Goal: Check status: Check status

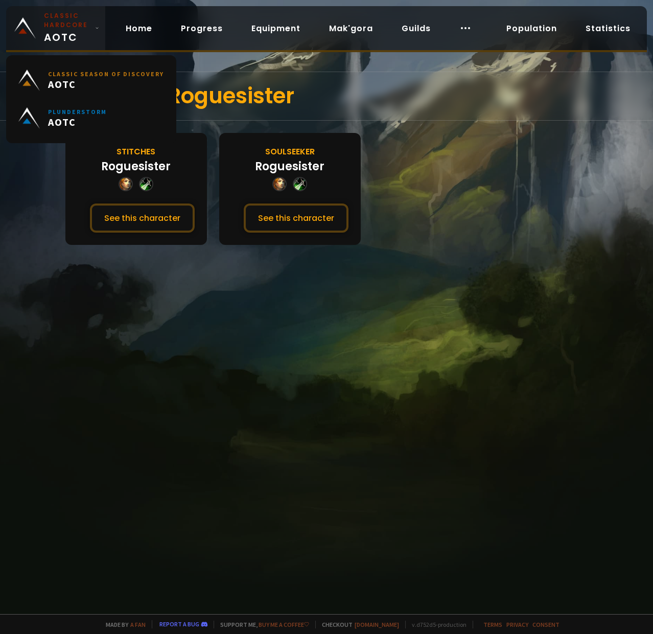
click at [24, 26] on img at bounding box center [24, 27] width 21 height 21
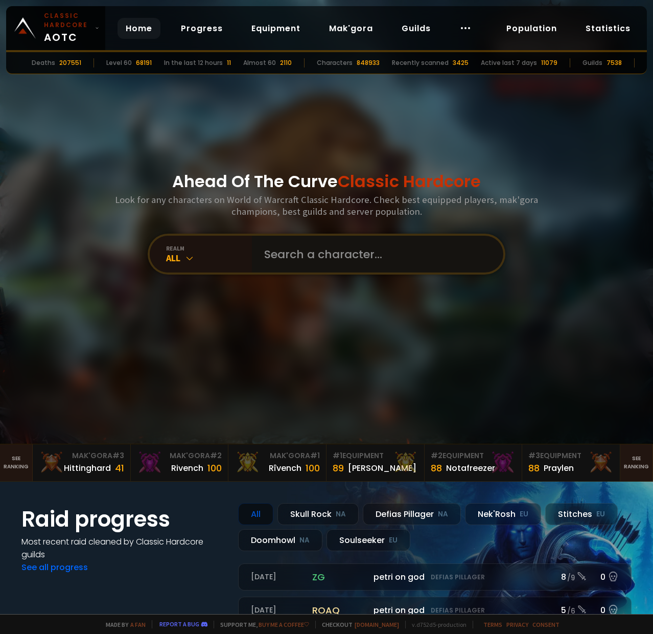
click at [317, 258] on input "text" at bounding box center [374, 254] width 233 height 37
paste input "Øxa-Soulseeker"
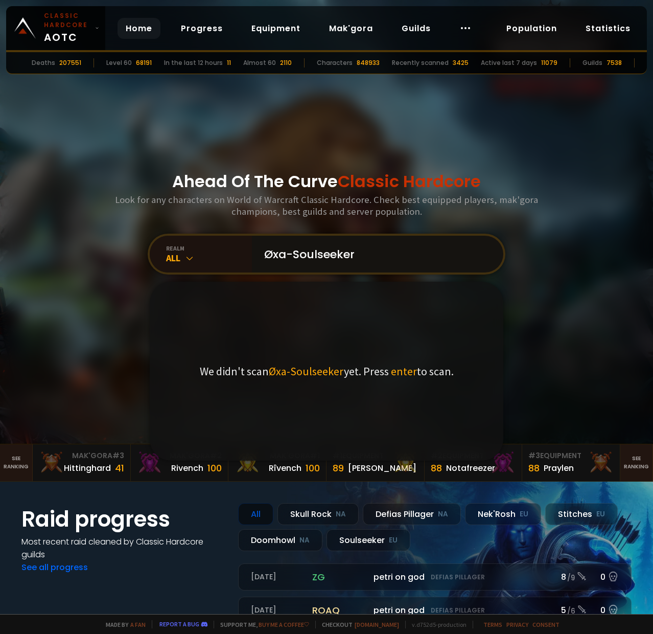
drag, startPoint x: 286, startPoint y: 253, endPoint x: 416, endPoint y: 222, distance: 133.9
click at [402, 236] on input "Øxa-Soulseeker" at bounding box center [374, 254] width 233 height 37
type input "Øxa"
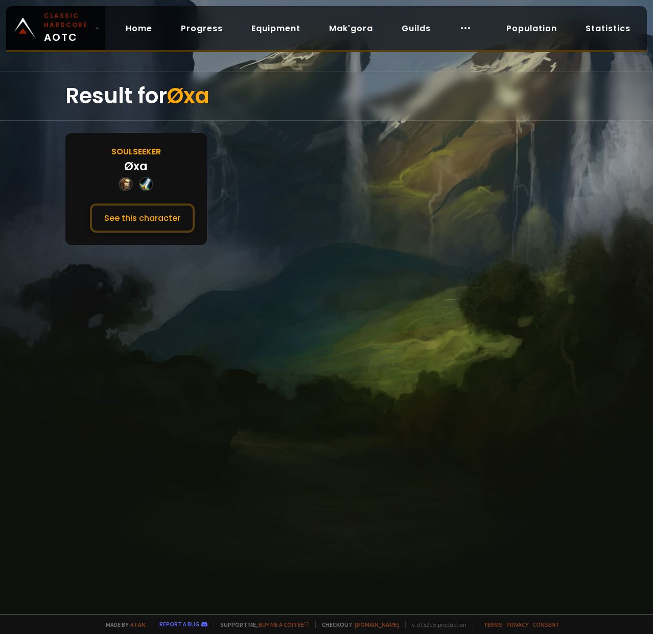
click at [134, 158] on div "Øxa" at bounding box center [136, 166] width 24 height 17
click at [131, 232] on button "See this character" at bounding box center [142, 217] width 105 height 29
click at [132, 223] on button "See this character" at bounding box center [142, 217] width 105 height 29
